Goal: Navigation & Orientation: Find specific page/section

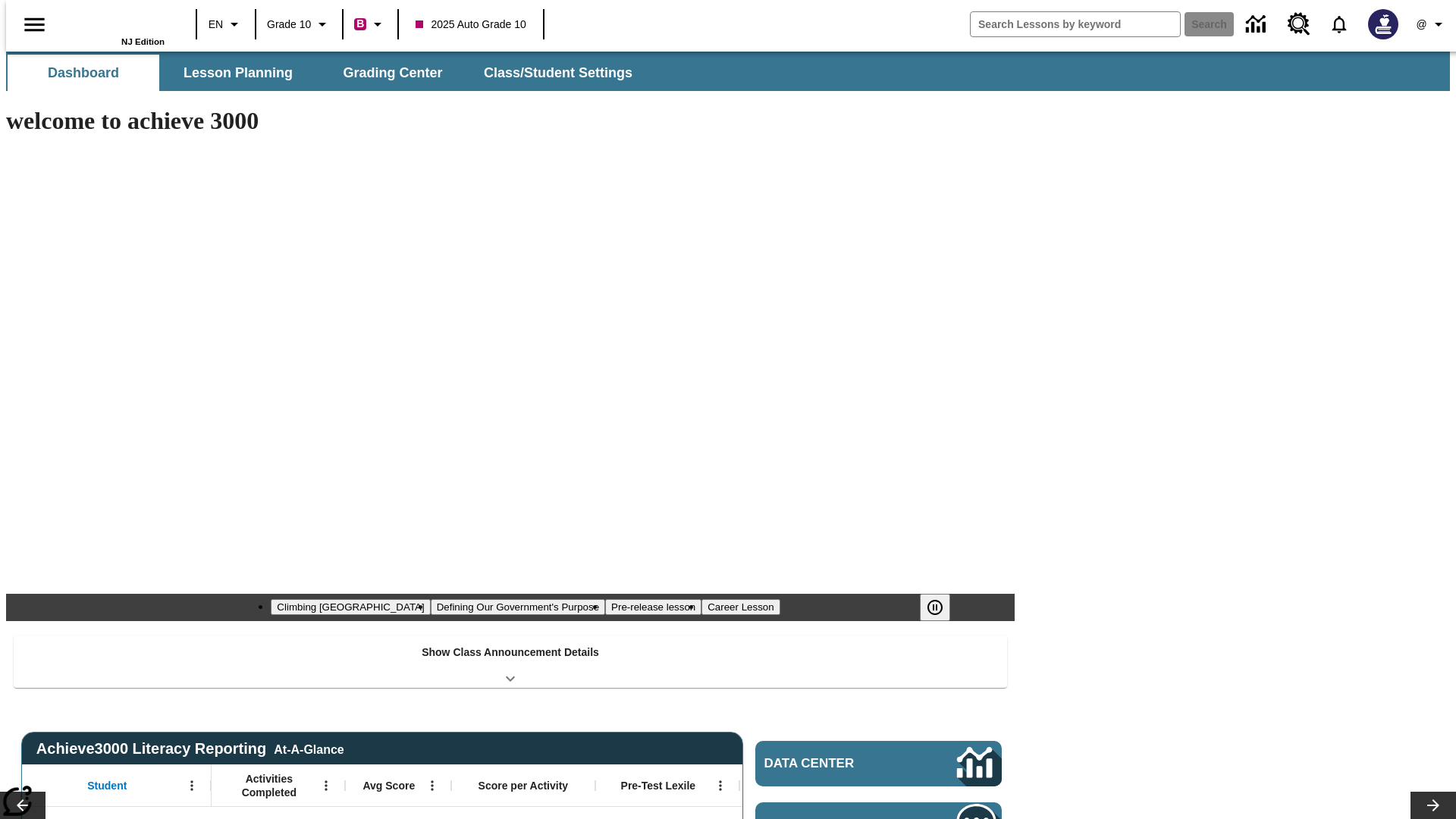
type input "-1"
click at [386, 73] on button "Grading Center" at bounding box center [393, 73] width 152 height 36
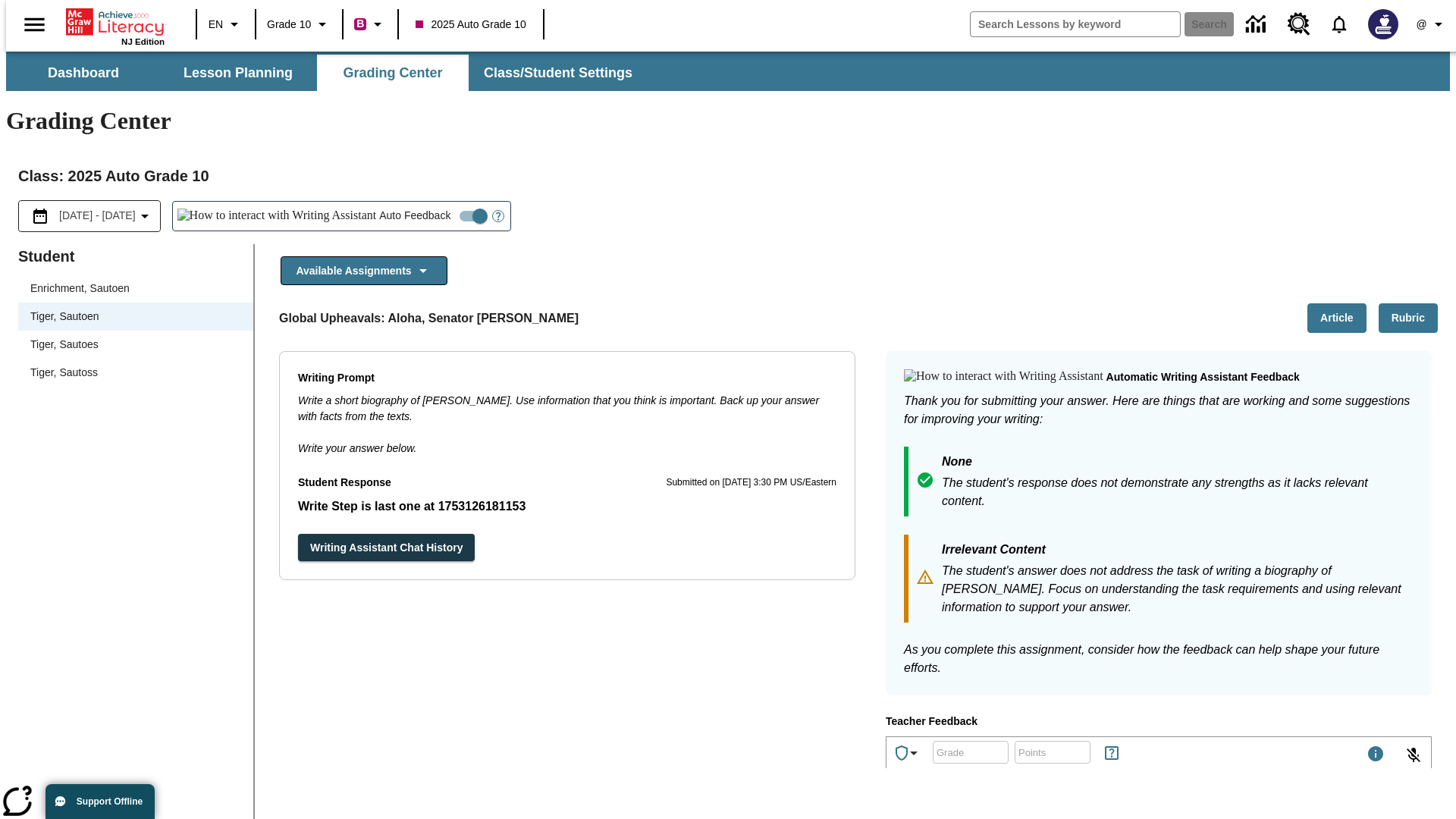
scroll to position [262, 0]
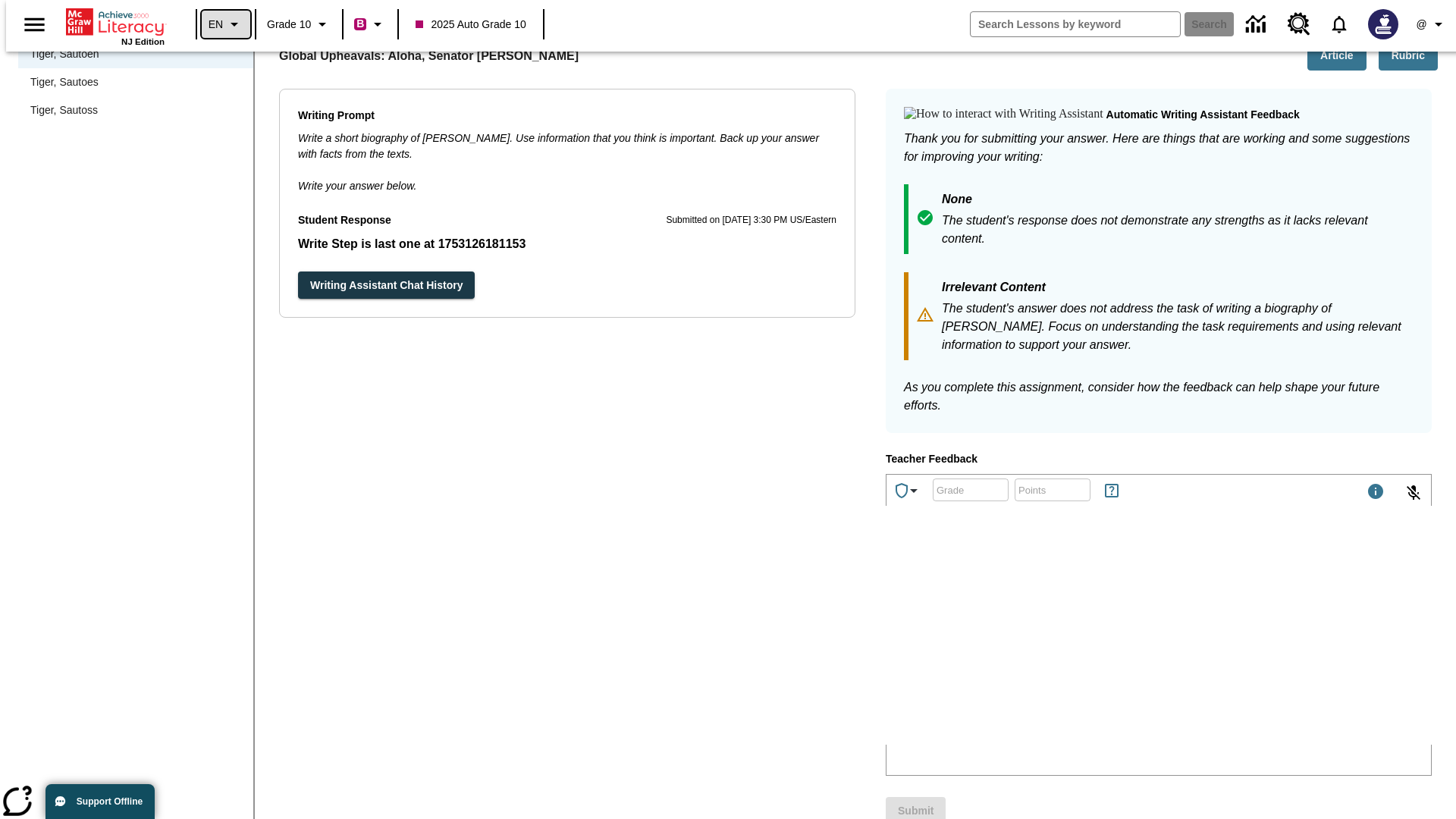
click at [225, 24] on icon "Language: EN, Select a language" at bounding box center [234, 24] width 19 height 19
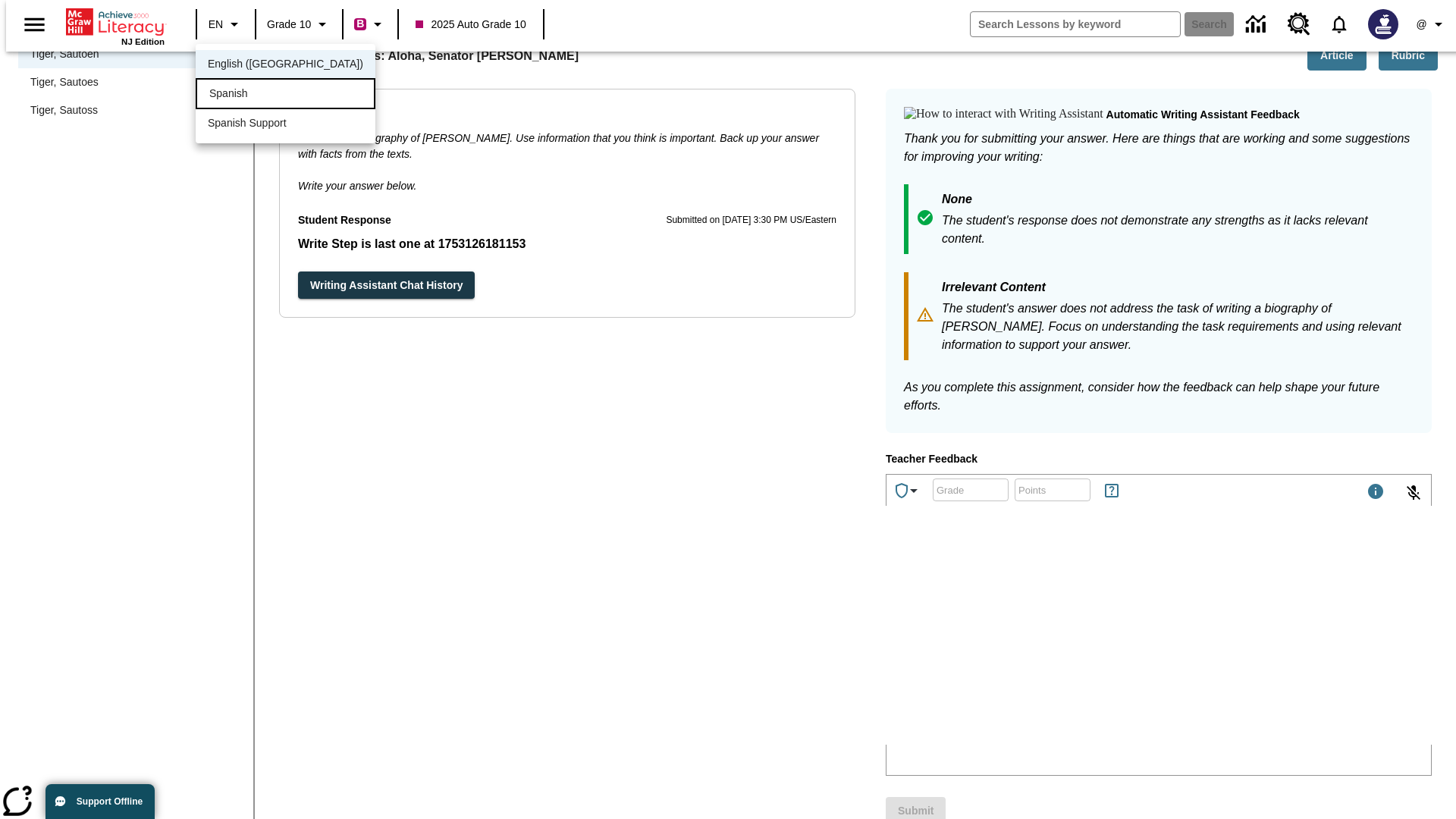
click at [252, 95] on div "Spanish" at bounding box center [286, 94] width 180 height 31
